Goal: Task Accomplishment & Management: Manage account settings

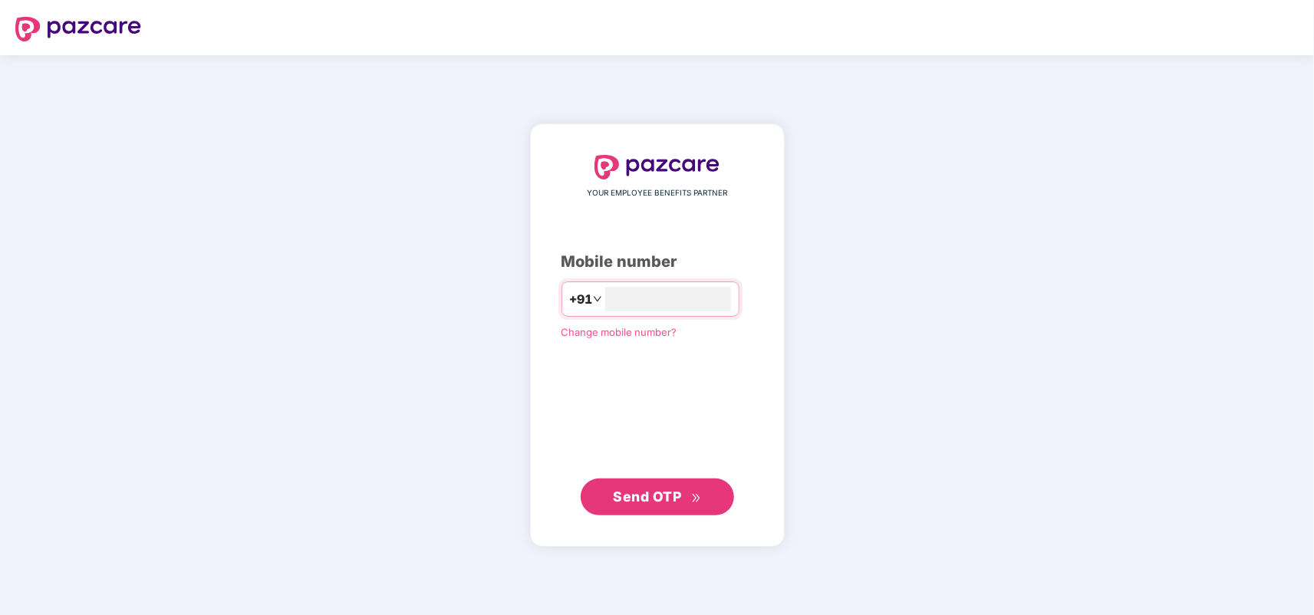
type input "**********"
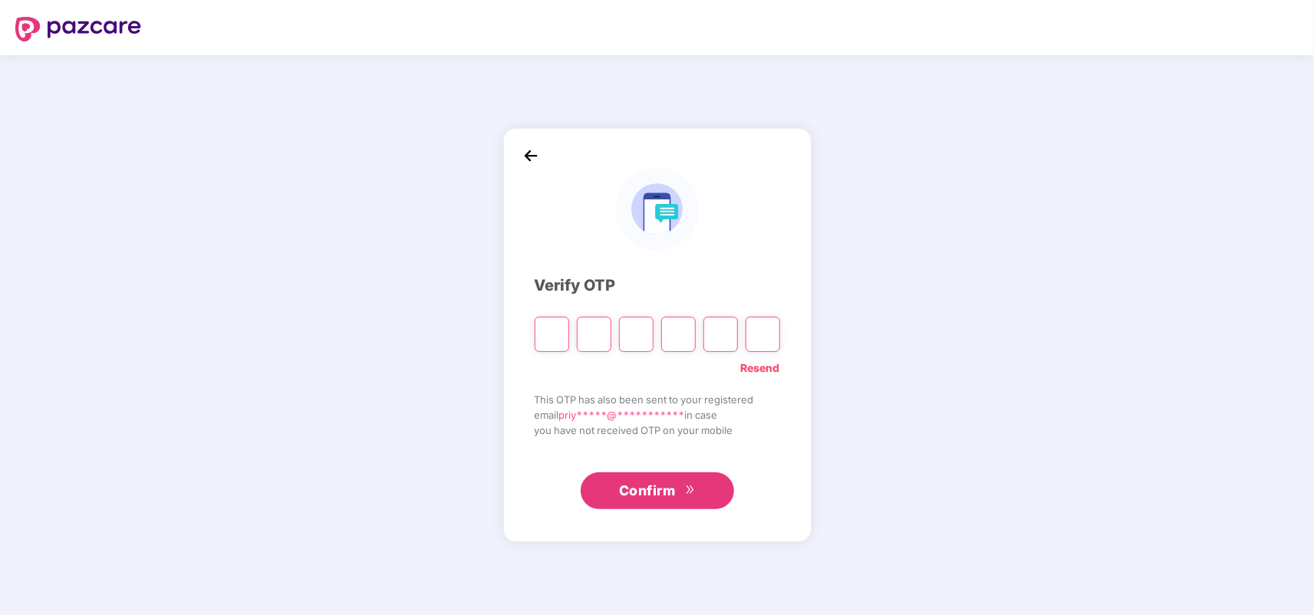
type input "*"
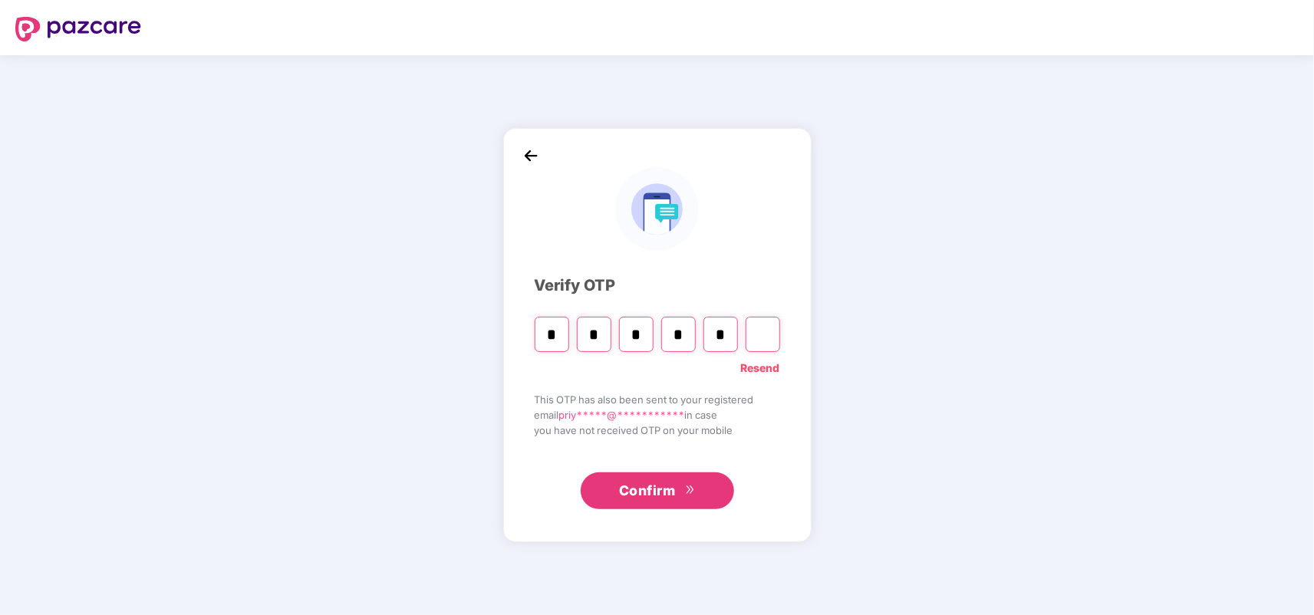
type input "*"
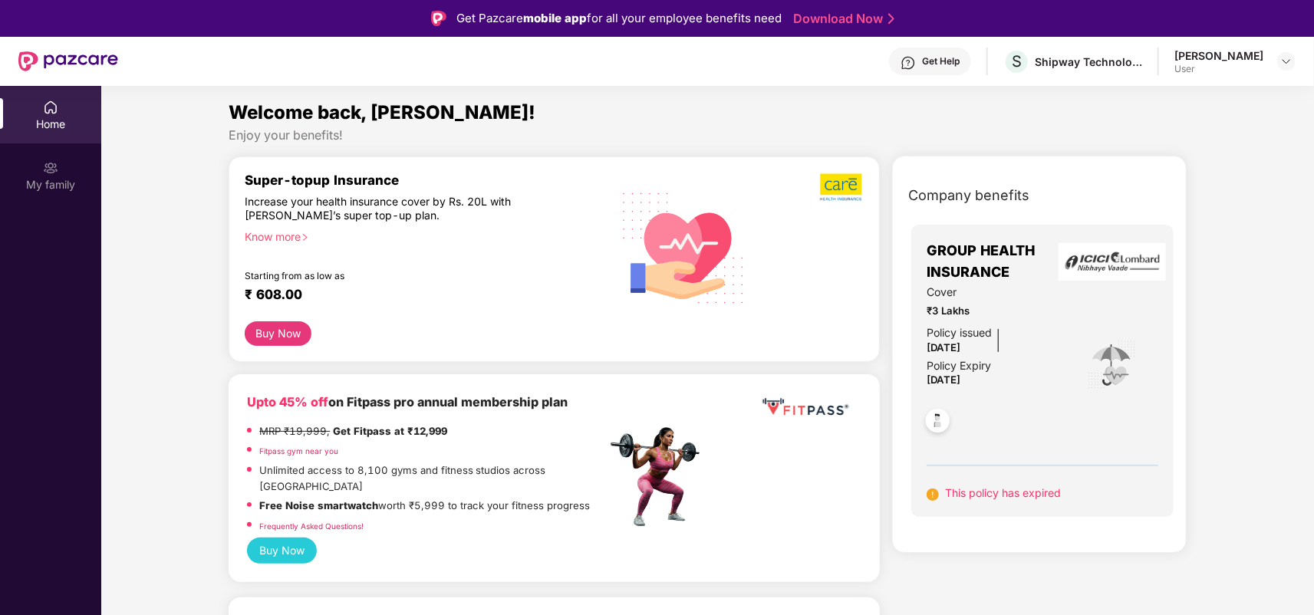
click at [856, 406] on div at bounding box center [810, 408] width 103 height 31
